Goal: Transaction & Acquisition: Purchase product/service

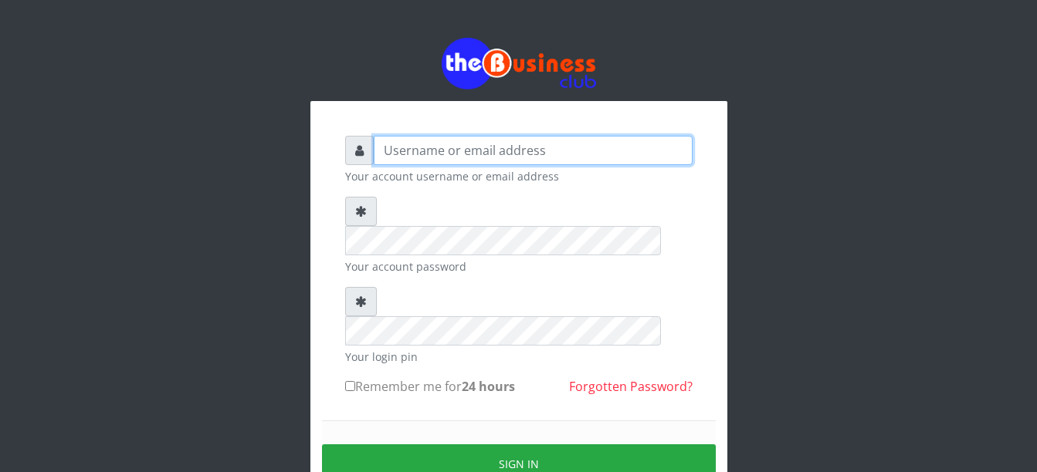
type input "Busybrain2"
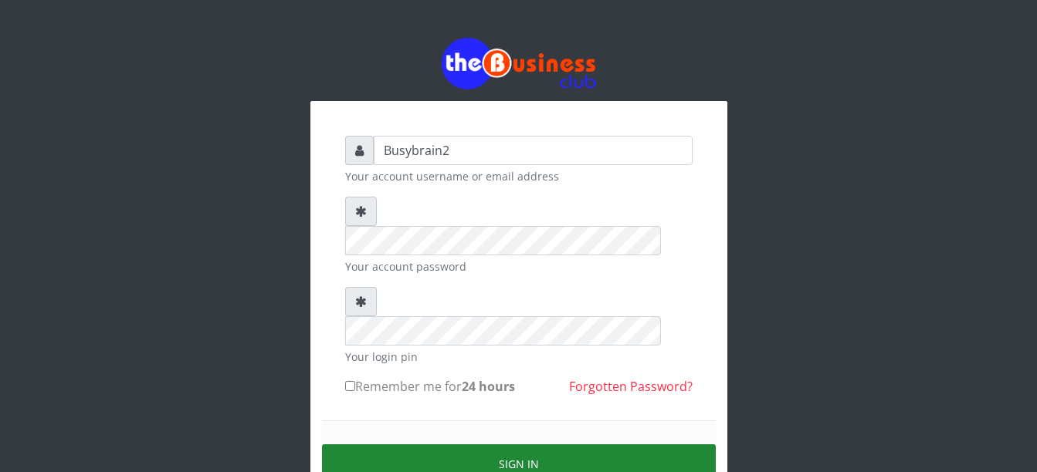
click at [479, 445] on button "Sign in" at bounding box center [519, 464] width 394 height 39
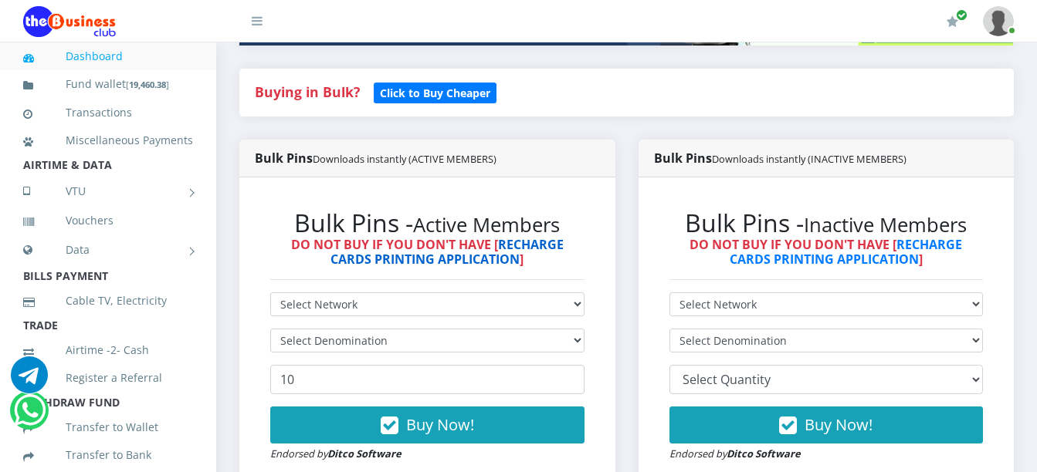
scroll to position [386, 0]
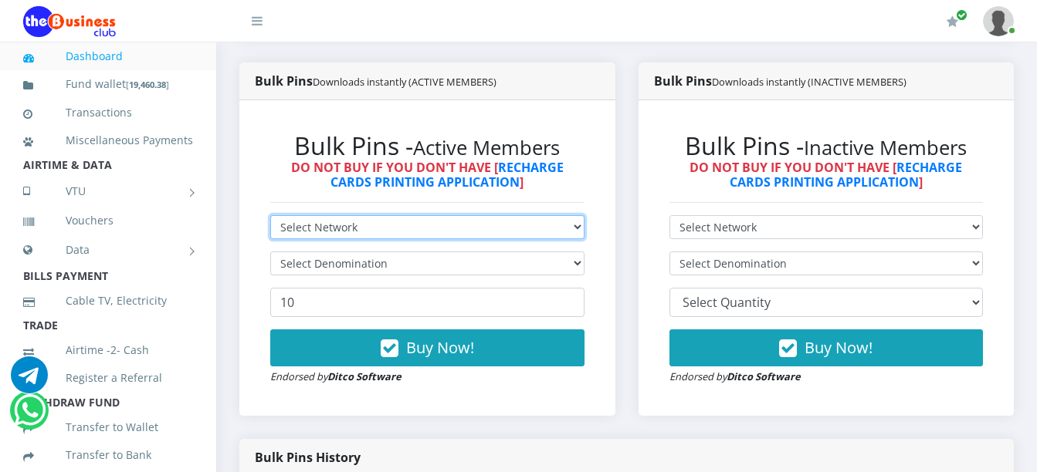
click at [560, 215] on select "Select Network MTN Globacom 9Mobile Airtel" at bounding box center [427, 227] width 314 height 24
select select "Airtel"
click at [270, 215] on select "Select Network MTN Globacom 9Mobile Airtel" at bounding box center [427, 227] width 314 height 24
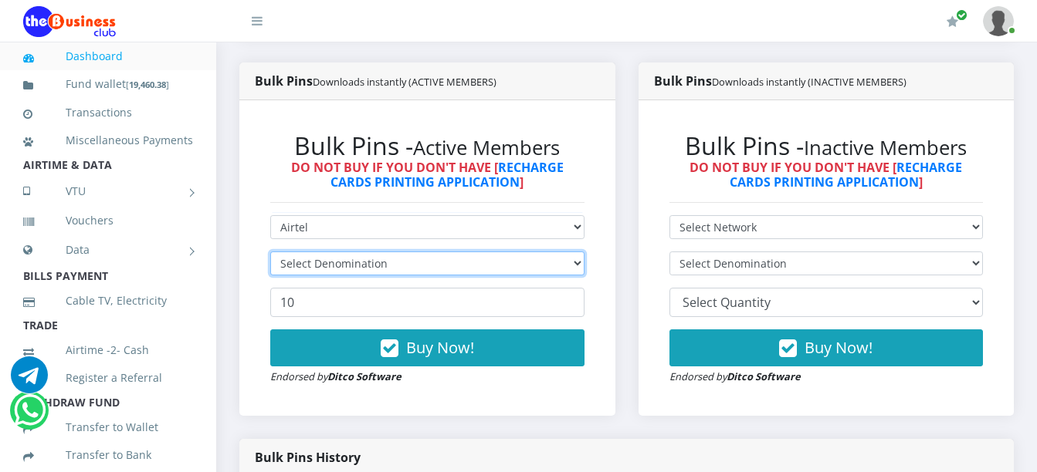
click at [539, 252] on select "Select Denomination" at bounding box center [427, 264] width 314 height 24
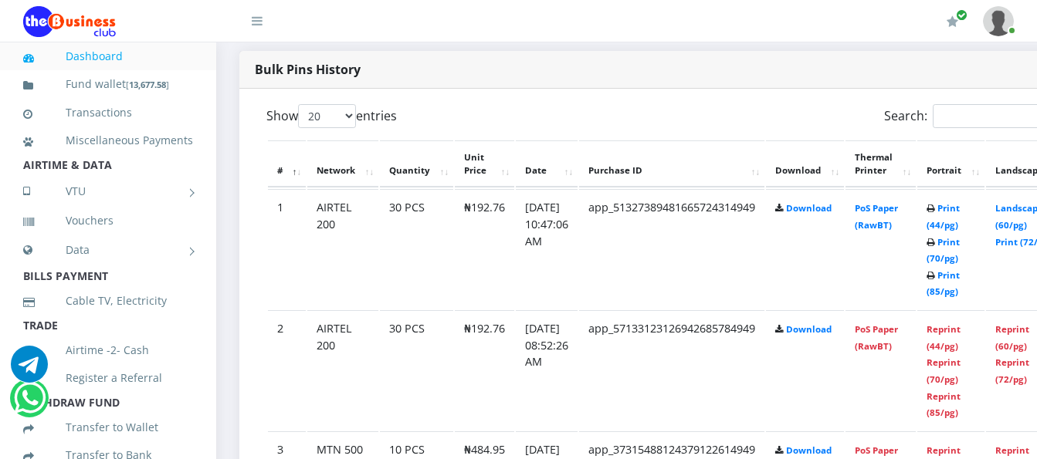
scroll to position [786, 0]
click at [896, 205] on link "PoS Paper (RawBT)" at bounding box center [875, 215] width 43 height 29
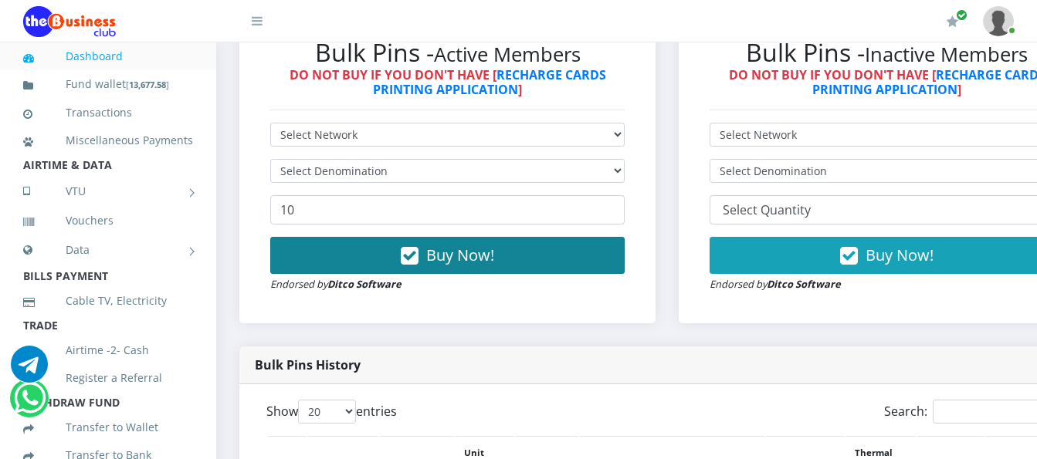
scroll to position [478, 0]
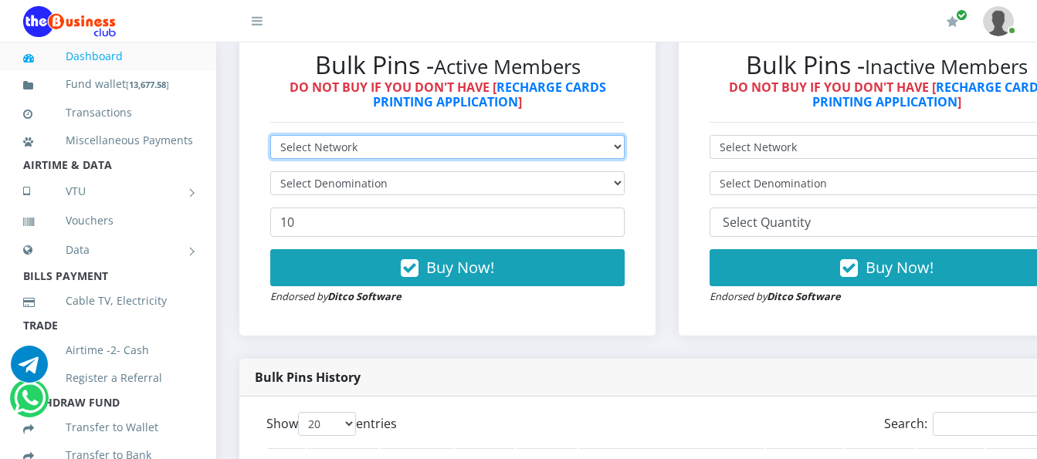
click at [406, 135] on select "Select Network MTN Globacom 9Mobile Airtel" at bounding box center [447, 147] width 354 height 24
select select "MTN"
click at [270, 135] on select "Select Network MTN Globacom 9Mobile Airtel" at bounding box center [447, 147] width 354 height 24
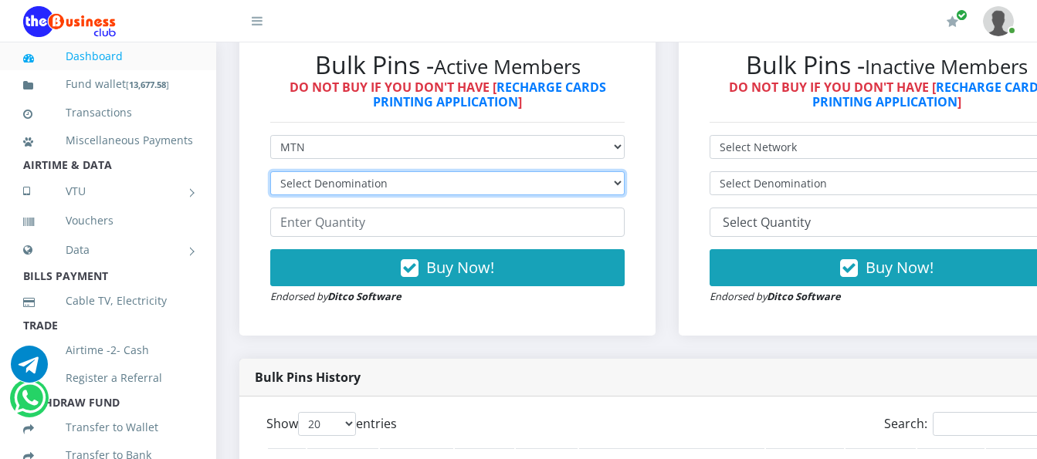
click at [424, 171] on select "Select Denomination MTN NGN100 - ₦96.99 MTN NGN200 - ₦193.98 MTN NGN400 - ₦387.…" at bounding box center [447, 183] width 354 height 24
select select "96.99-100"
click at [270, 171] on select "Select Denomination MTN NGN100 - ₦96.99 MTN NGN200 - ₦193.98 MTN NGN400 - ₦387.…" at bounding box center [447, 183] width 354 height 24
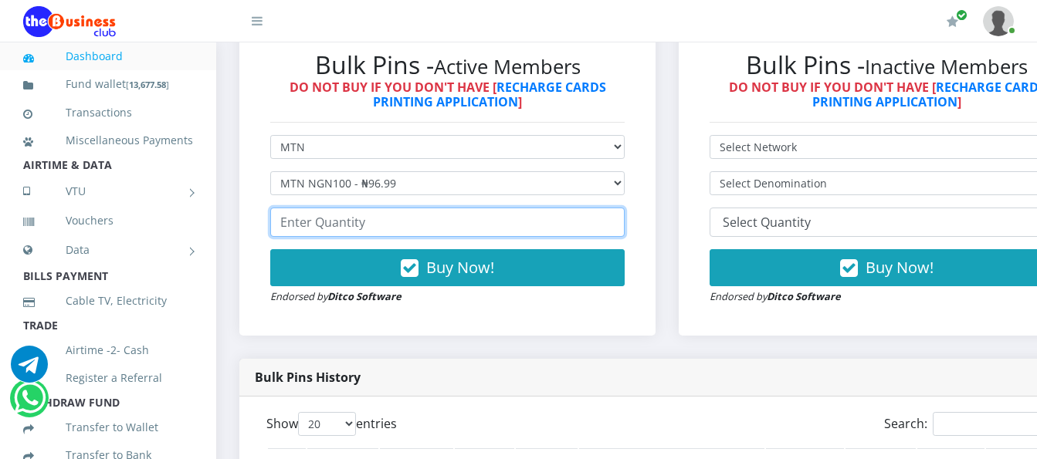
click at [423, 208] on input "number" at bounding box center [447, 222] width 354 height 29
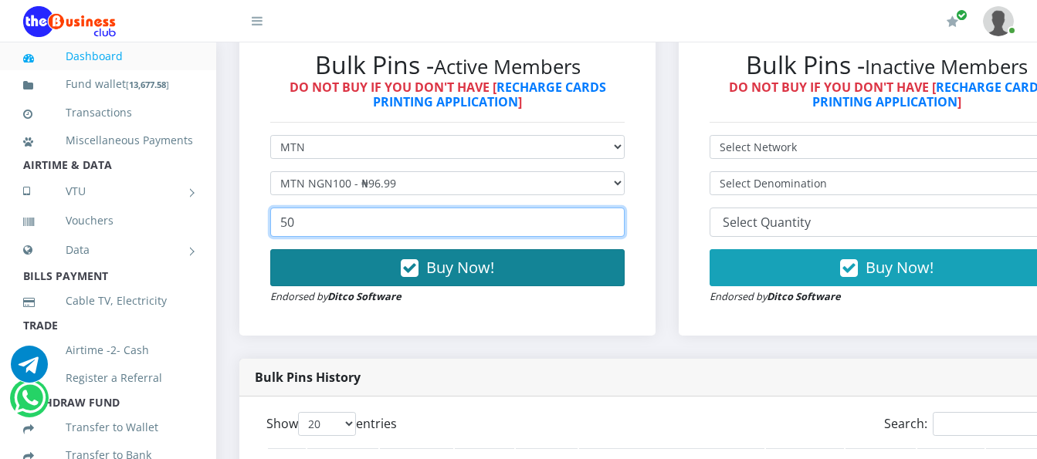
type input "50"
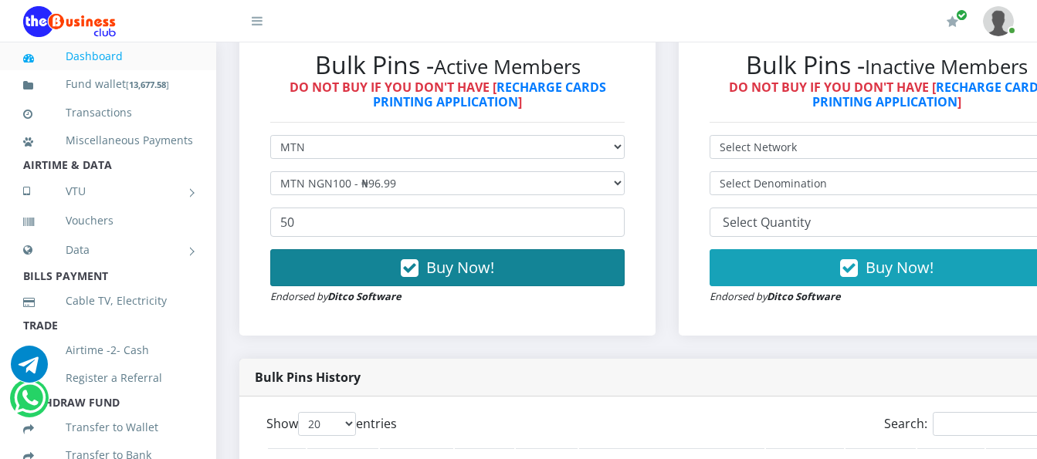
click at [418, 261] on icon "button" at bounding box center [410, 268] width 18 height 15
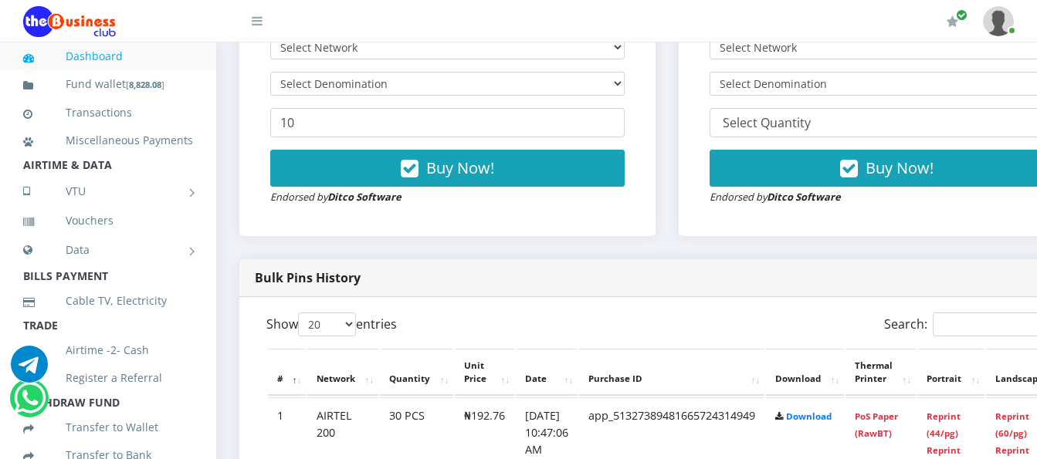
scroll to position [555, 0]
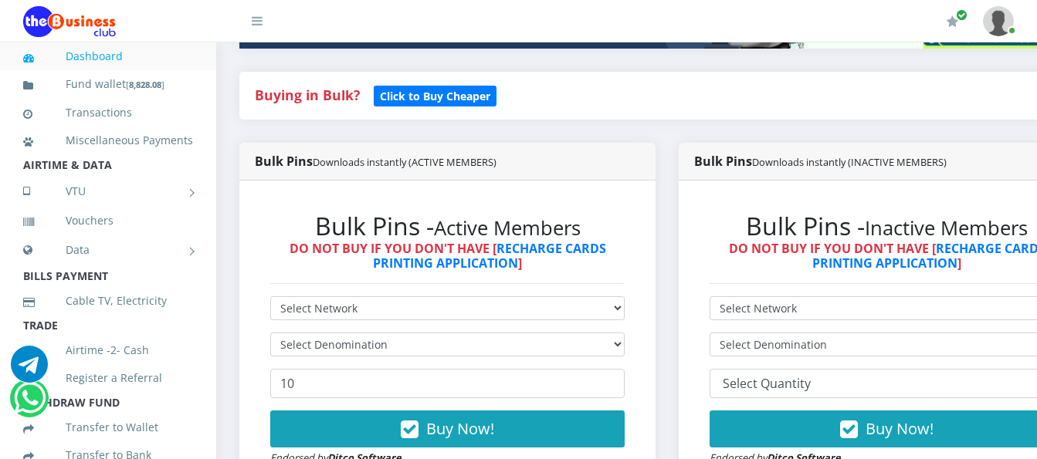
scroll to position [245, 0]
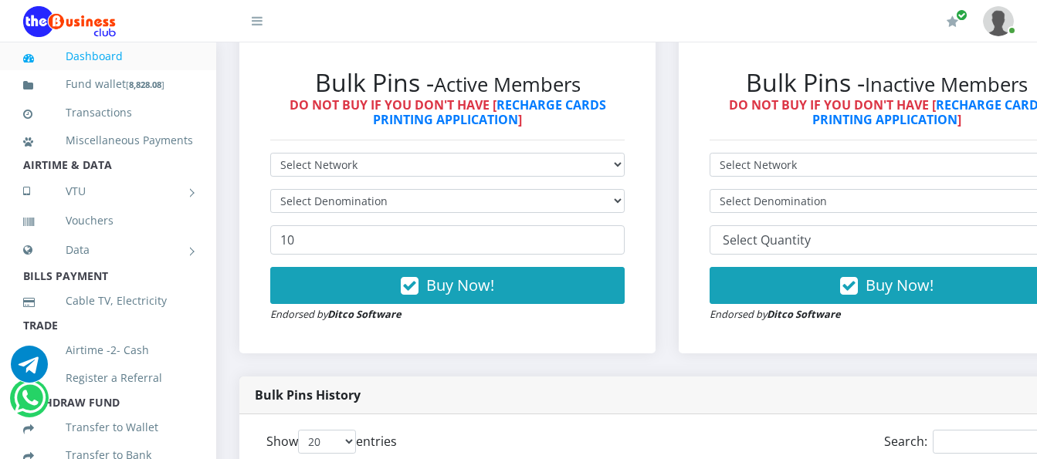
scroll to position [617, 0]
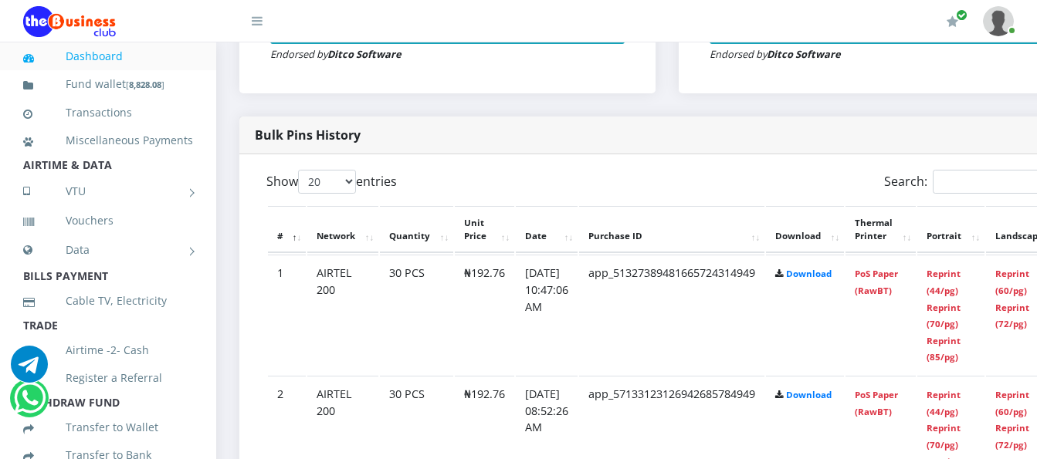
scroll to position [617, 0]
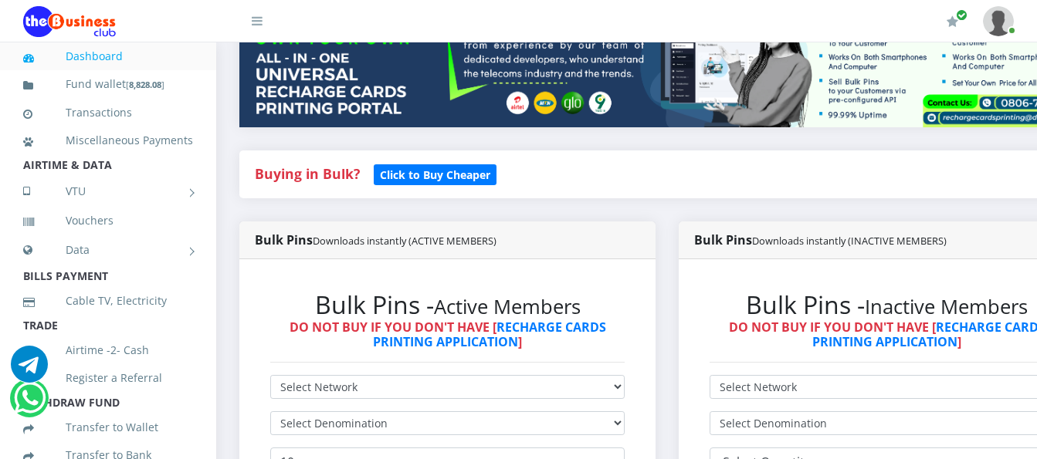
scroll to position [232, 0]
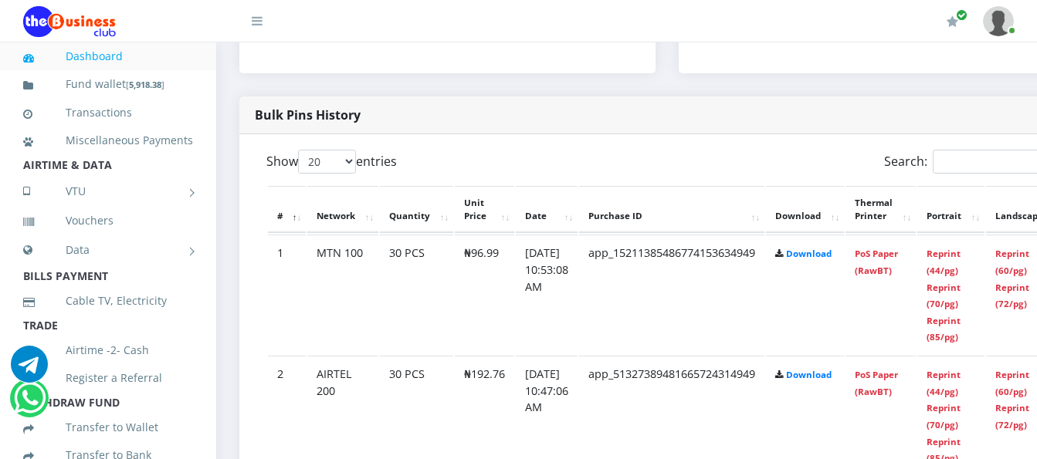
scroll to position [817, 0]
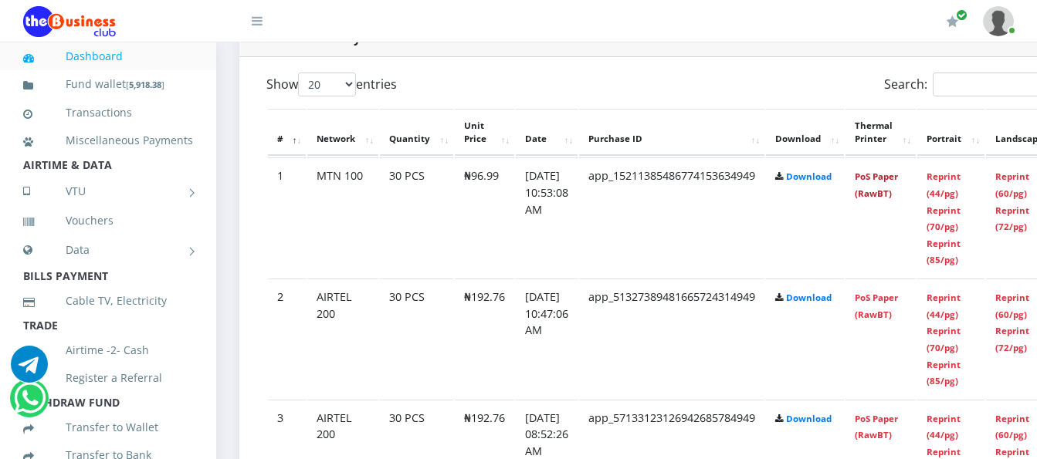
click at [891, 171] on link "PoS Paper (RawBT)" at bounding box center [875, 185] width 43 height 29
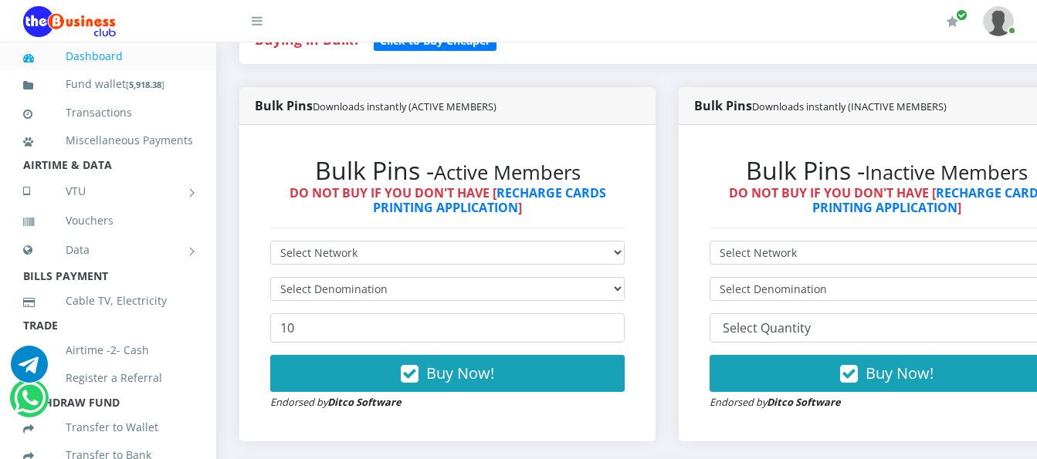
scroll to position [386, 0]
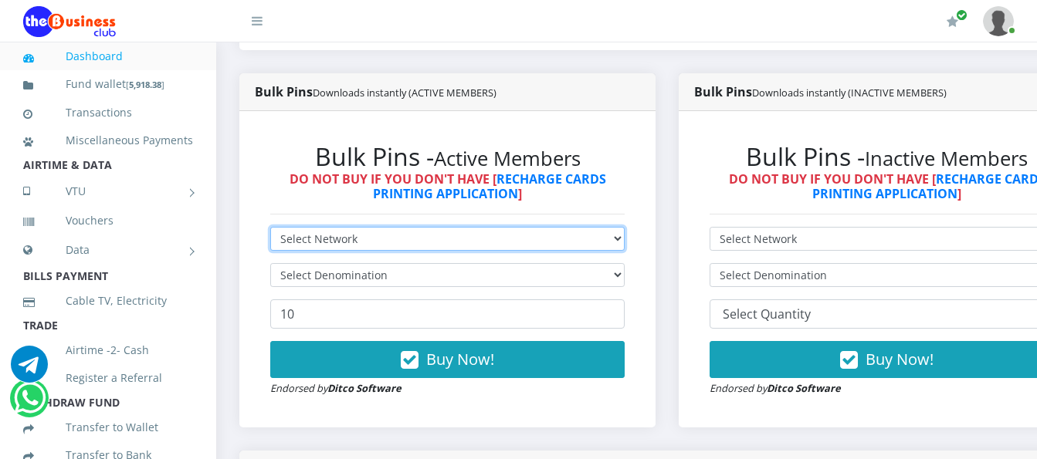
click at [546, 227] on select "Select Network MTN Globacom 9Mobile Airtel" at bounding box center [447, 239] width 354 height 24
select select "MTN"
click at [270, 227] on select "Select Network MTN Globacom 9Mobile Airtel" at bounding box center [447, 239] width 354 height 24
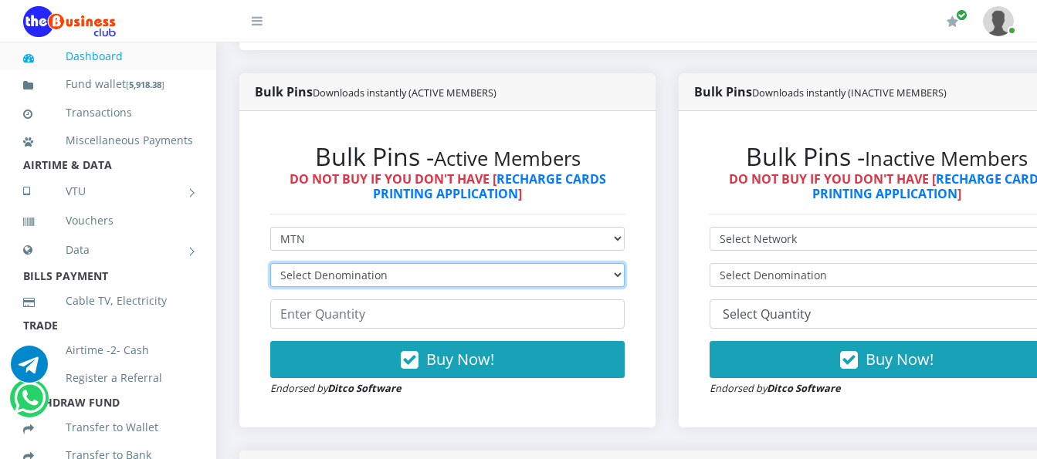
click at [538, 263] on select "Select Denomination MTN NGN100 - ₦96.99 MTN NGN200 - ₦193.98 MTN NGN400 - ₦387.…" at bounding box center [447, 275] width 354 height 24
select select "193.98-200"
click at [270, 263] on select "Select Denomination MTN NGN100 - ₦96.99 MTN NGN200 - ₦193.98 MTN NGN400 - ₦387.…" at bounding box center [447, 275] width 354 height 24
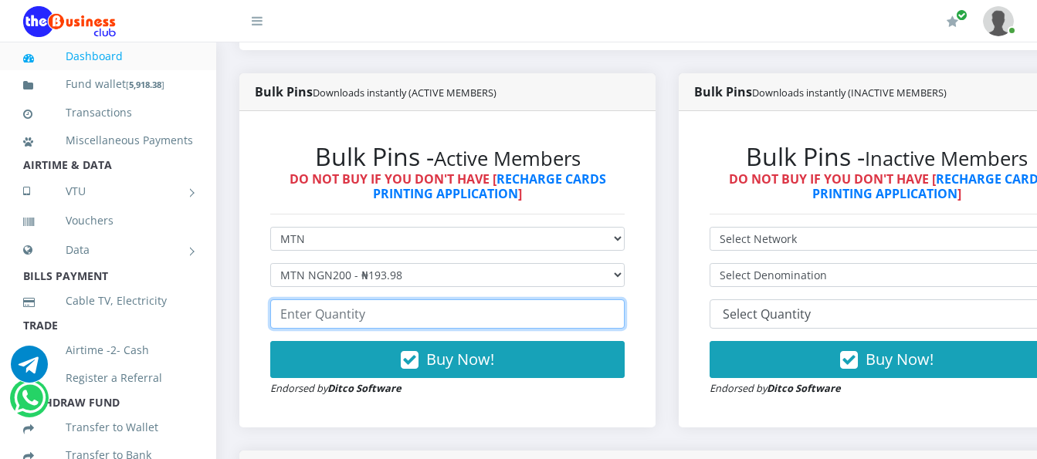
click at [542, 299] on input "number" at bounding box center [447, 313] width 354 height 29
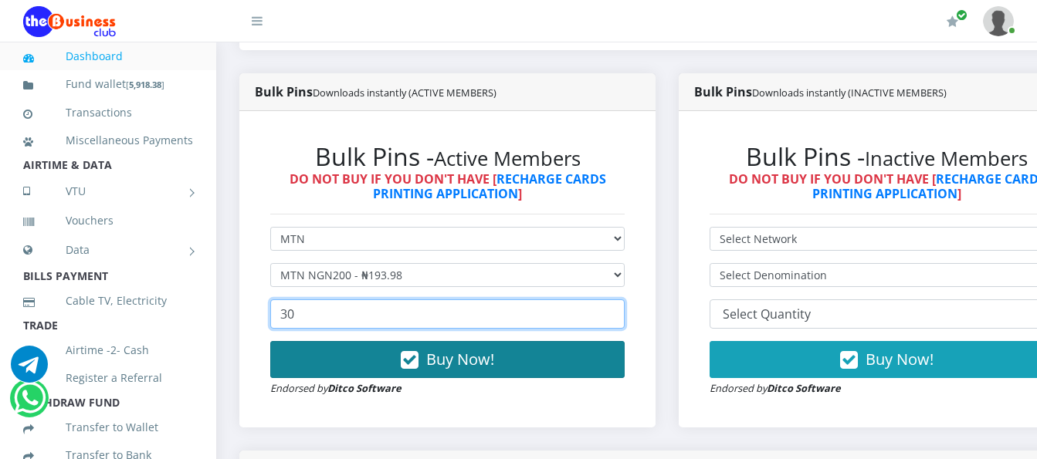
type input "30"
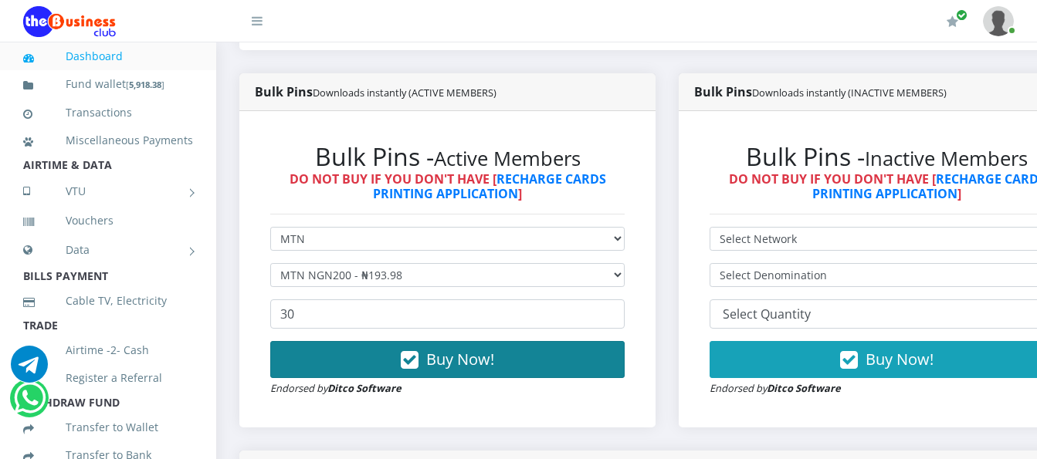
click at [534, 348] on button "Buy Now!" at bounding box center [447, 359] width 354 height 37
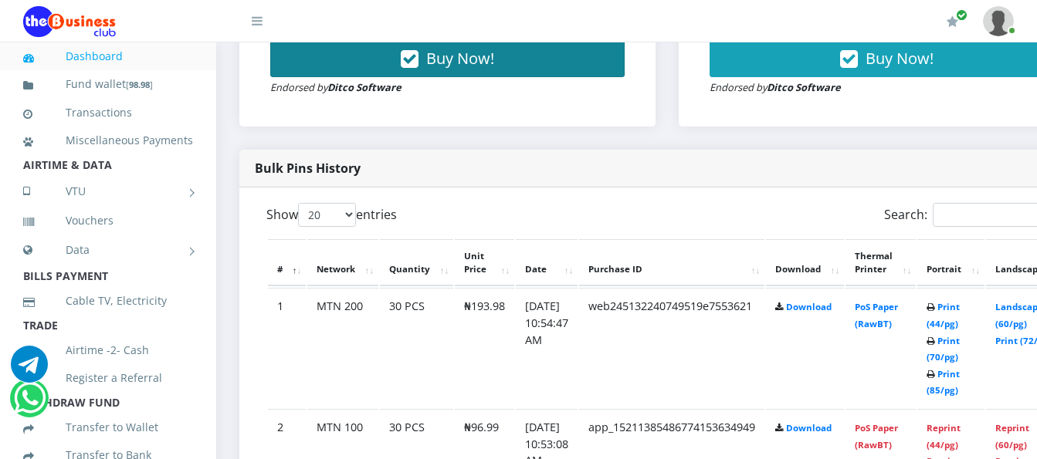
scroll to position [695, 0]
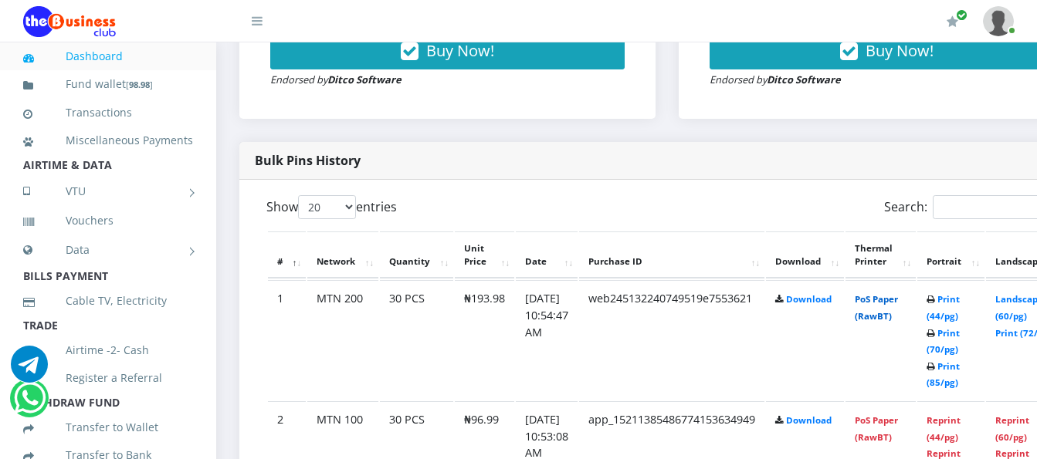
click at [898, 293] on link "PoS Paper (RawBT)" at bounding box center [875, 307] width 43 height 29
